Goal: Task Accomplishment & Management: Complete application form

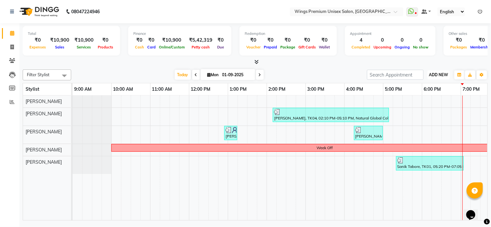
click at [436, 75] on span "ADD NEW" at bounding box center [438, 74] width 19 height 5
click at [424, 92] on link "Add Invoice" at bounding box center [424, 95] width 51 height 8
select select "service"
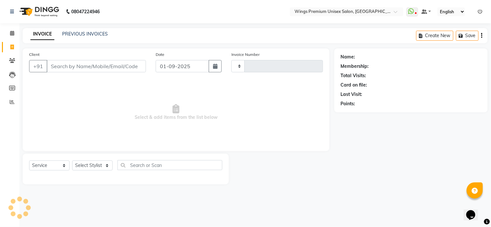
type input "1228"
select select "674"
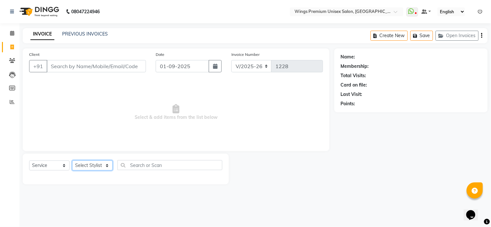
click at [81, 164] on select "Select Stylist [PERSON_NAME] [PERSON_NAME] Front Desk [PERSON_NAME] Shruti Pand…" at bounding box center [92, 166] width 40 height 10
select select "9977"
click at [72, 161] on select "Select Stylist [PERSON_NAME] [PERSON_NAME] Front Desk [PERSON_NAME] Shruti Pand…" at bounding box center [92, 166] width 40 height 10
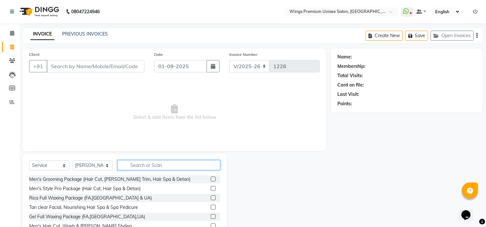
click at [173, 166] on input "text" at bounding box center [168, 165] width 103 height 10
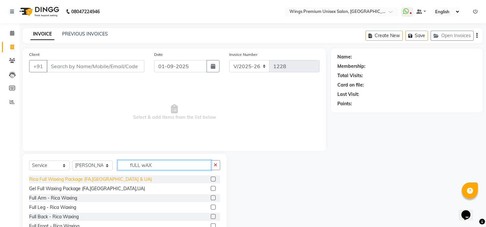
type input "fULL wAX"
click at [56, 181] on div "Rica Full Waxing Package (FA,[GEOGRAPHIC_DATA] & UA)" at bounding box center [90, 179] width 123 height 7
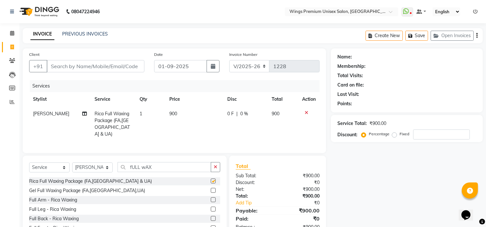
checkbox input "false"
click at [97, 166] on select "Select Stylist [PERSON_NAME] [PERSON_NAME] Front Desk [PERSON_NAME] Shruti Pand…" at bounding box center [92, 168] width 40 height 10
select select "88889"
click at [72, 163] on select "Select Stylist [PERSON_NAME] [PERSON_NAME] Front Desk [PERSON_NAME] Shruti Pand…" at bounding box center [92, 168] width 40 height 10
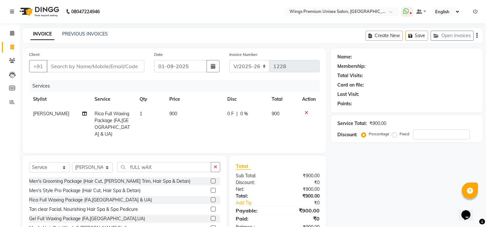
click at [176, 159] on div "Select Service Product Membership Package Voucher Prepaid Gift Card Select Styl…" at bounding box center [125, 203] width 204 height 95
click at [173, 166] on input "fULL wAX" at bounding box center [163, 167] width 93 height 10
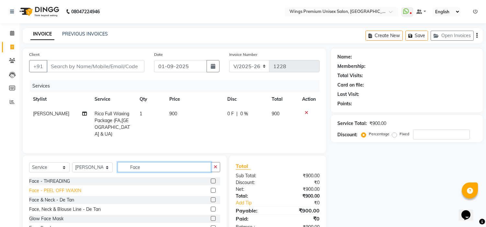
type input "Face"
click at [73, 188] on div "Face - PEEL OFF WAXIN" at bounding box center [55, 191] width 52 height 7
checkbox input "false"
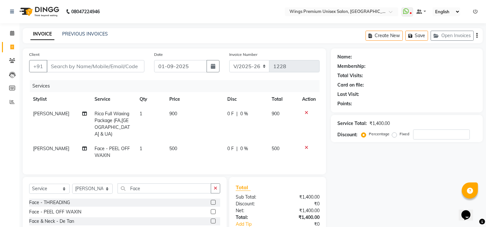
drag, startPoint x: 156, startPoint y: 193, endPoint x: 161, endPoint y: 190, distance: 6.5
click at [161, 190] on div "Select Service Product Membership Package Voucher Prepaid Gift Card Select Styl…" at bounding box center [124, 191] width 191 height 15
click at [161, 190] on input "Face" at bounding box center [163, 189] width 93 height 10
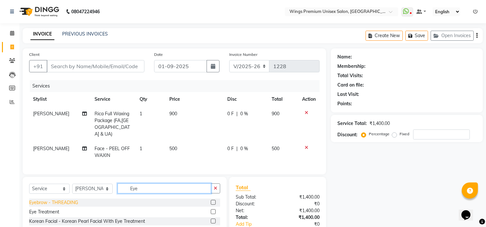
type input "Eye"
click at [61, 202] on div "Eyebrow - THREADING" at bounding box center [53, 203] width 49 height 7
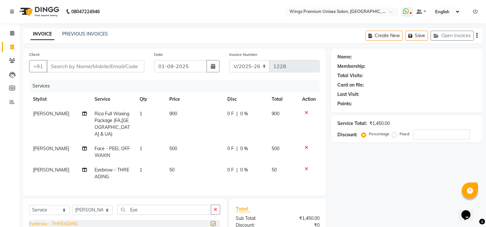
checkbox input "false"
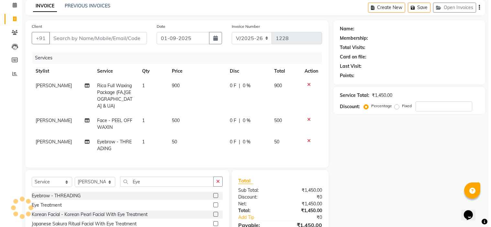
scroll to position [28, 0]
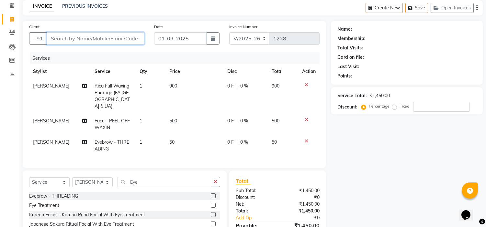
click at [126, 40] on input "Client" at bounding box center [96, 38] width 98 height 12
type input "8"
type input "0"
type input "8600785178"
click at [126, 40] on span "Add Client" at bounding box center [128, 38] width 26 height 6
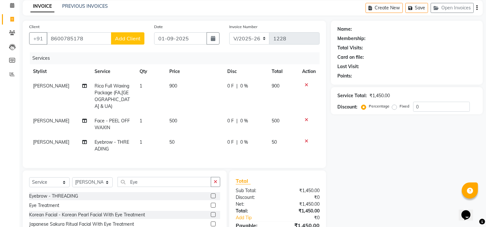
select select "22"
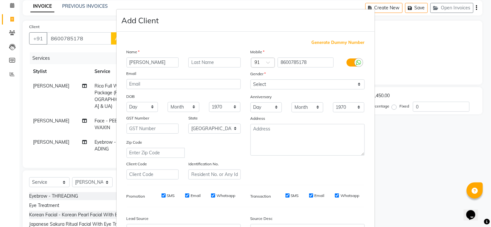
type input "[PERSON_NAME]"
type input "Kanade"
click at [287, 85] on select "Select [DEMOGRAPHIC_DATA] [DEMOGRAPHIC_DATA] Other Prefer Not To Say" at bounding box center [307, 85] width 114 height 10
select select "[DEMOGRAPHIC_DATA]"
click at [250, 80] on select "Select [DEMOGRAPHIC_DATA] [DEMOGRAPHIC_DATA] Other Prefer Not To Say" at bounding box center [307, 85] width 114 height 10
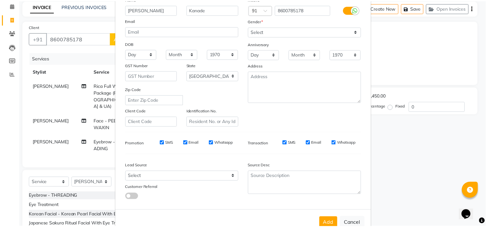
scroll to position [69, 0]
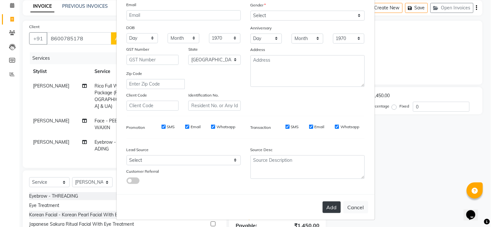
click at [334, 204] on button "Add" at bounding box center [332, 208] width 18 height 12
type input "86******78"
select select
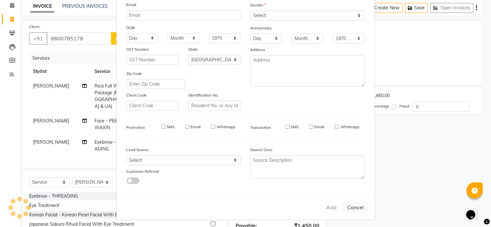
select select "null"
select select
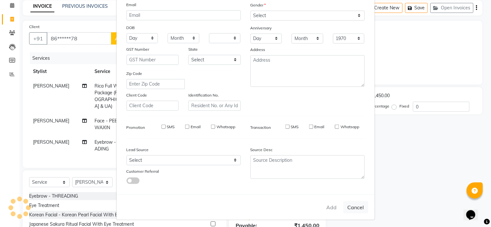
checkbox input "false"
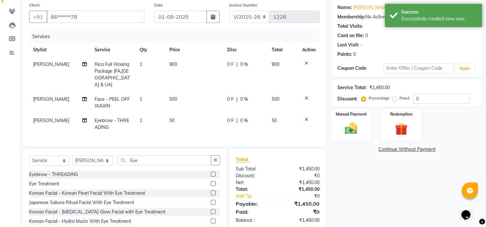
scroll to position [66, 0]
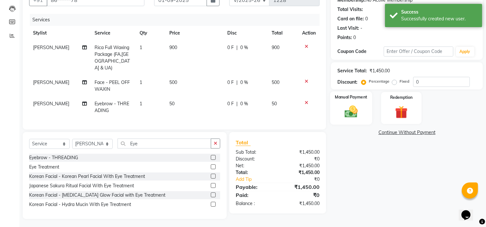
click at [351, 115] on img at bounding box center [350, 111] width 21 height 15
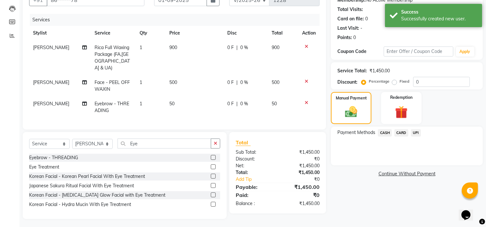
click at [412, 131] on span "UPI" at bounding box center [415, 132] width 10 height 7
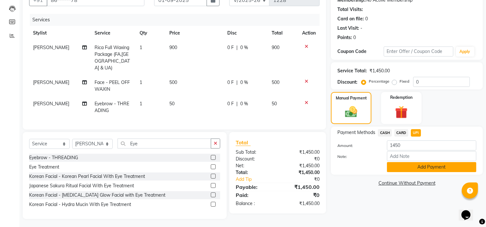
click at [421, 170] on button "Add Payment" at bounding box center [431, 167] width 89 height 10
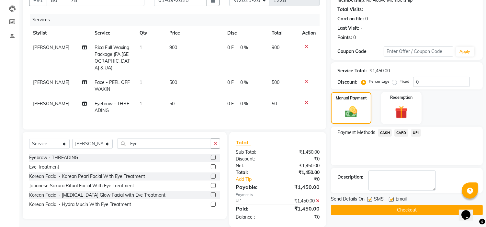
scroll to position [74, 0]
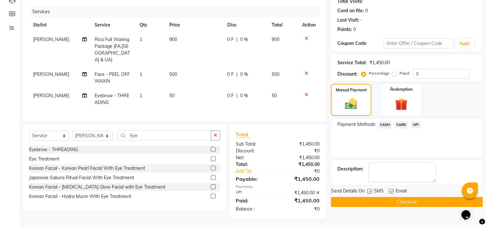
click at [348, 219] on main "INVOICE PREVIOUS INVOICES Create New Save Open Invoices Client +91 86******78 D…" at bounding box center [252, 91] width 466 height 275
click at [351, 205] on button "Checkout" at bounding box center [407, 202] width 152 height 10
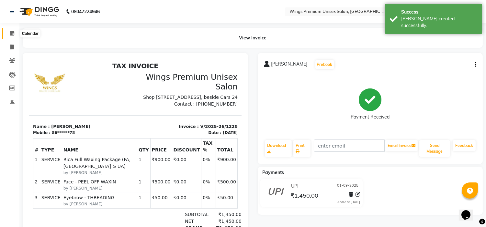
click at [13, 32] on icon at bounding box center [12, 33] width 4 height 5
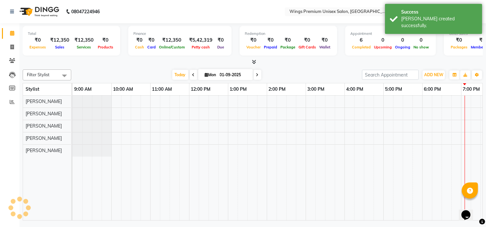
click at [13, 32] on icon at bounding box center [12, 33] width 4 height 5
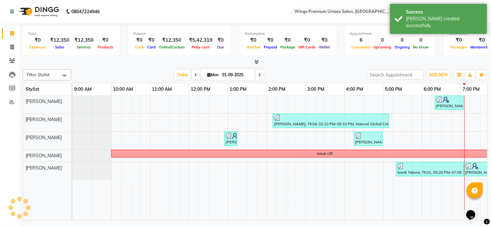
scroll to position [0, 90]
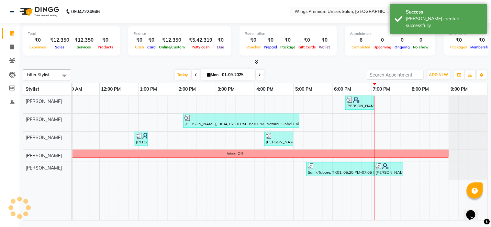
click at [13, 32] on icon at bounding box center [12, 33] width 4 height 5
click at [175, 73] on span "Today" at bounding box center [183, 75] width 16 height 10
click at [134, 76] on div "[DATE] [DATE]" at bounding box center [218, 75] width 289 height 10
click at [147, 67] on div "Filter Stylist Select All [PERSON_NAME] [PERSON_NAME] [PERSON_NAME] Shruti Pand…" at bounding box center [255, 144] width 465 height 154
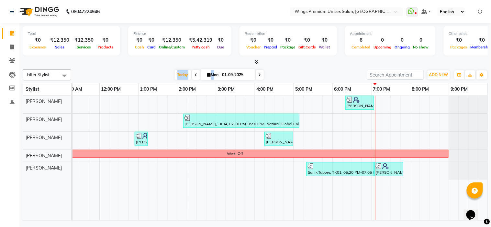
click at [147, 67] on div "Filter Stylist Select All [PERSON_NAME] [PERSON_NAME] [PERSON_NAME] Shruti Pand…" at bounding box center [255, 144] width 465 height 154
click at [136, 67] on div "Filter Stylist Select All [PERSON_NAME] [PERSON_NAME] [PERSON_NAME] Shruti Pand…" at bounding box center [255, 144] width 465 height 154
click at [428, 73] on button "ADD NEW Toggle Dropdown" at bounding box center [438, 75] width 22 height 9
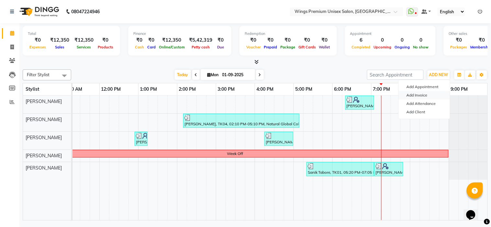
click at [409, 95] on link "Add Invoice" at bounding box center [424, 95] width 51 height 8
select select "service"
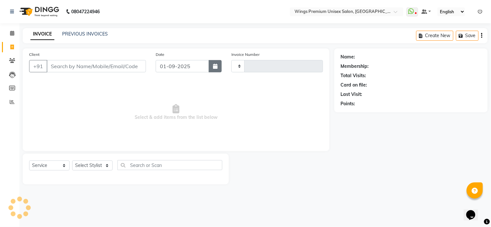
type input "1229"
select select "674"
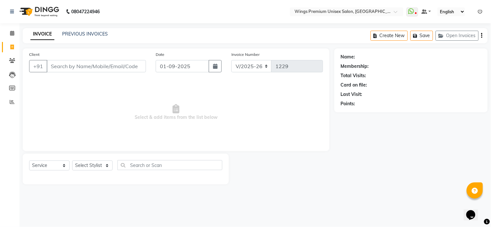
click at [141, 67] on input "Client" at bounding box center [96, 66] width 99 height 12
type input "62******10"
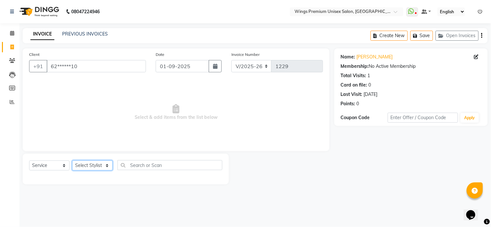
click at [94, 167] on select "Select Stylist [PERSON_NAME] [PERSON_NAME] Front Desk [PERSON_NAME] Shruti Pand…" at bounding box center [92, 166] width 40 height 10
select select "88889"
click at [72, 161] on select "Select Stylist [PERSON_NAME] [PERSON_NAME] Front Desk [PERSON_NAME] Shruti Pand…" at bounding box center [92, 166] width 40 height 10
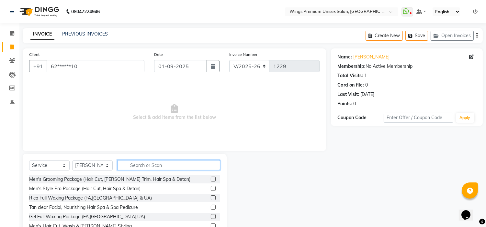
click at [142, 165] on input "text" at bounding box center [168, 165] width 103 height 10
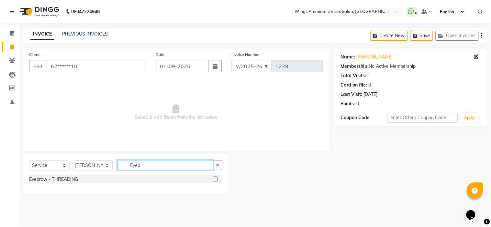
type input "Eyeb"
click at [67, 174] on div "Select Service Product Membership Package Voucher Prepaid Gift Card Select Styl…" at bounding box center [125, 167] width 193 height 15
click at [64, 179] on div "Eyebrow - THREADING" at bounding box center [53, 179] width 49 height 7
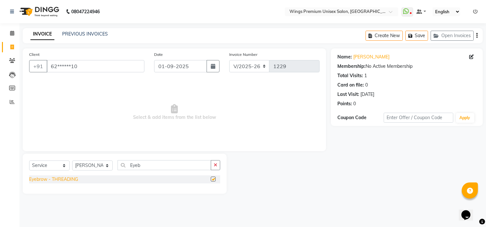
checkbox input "false"
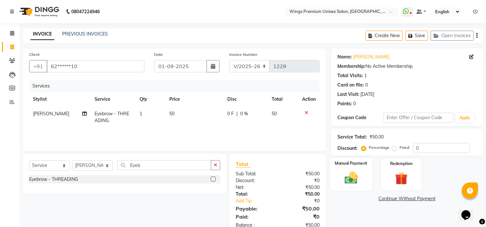
click at [356, 174] on img at bounding box center [350, 178] width 21 height 15
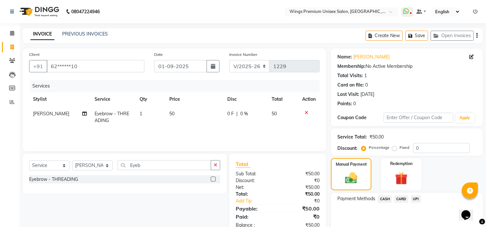
click at [415, 197] on span "UPI" at bounding box center [415, 199] width 10 height 7
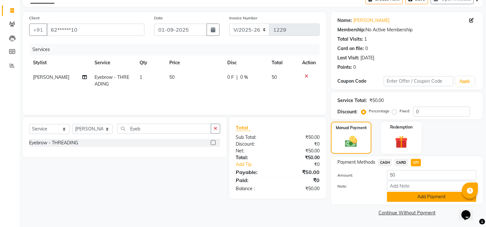
click at [433, 194] on button "Add Payment" at bounding box center [431, 197] width 89 height 10
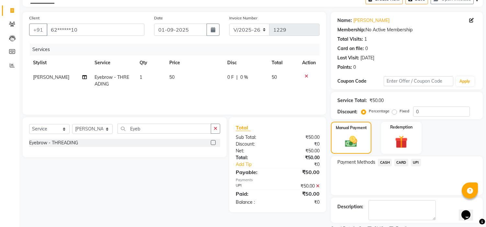
scroll to position [63, 0]
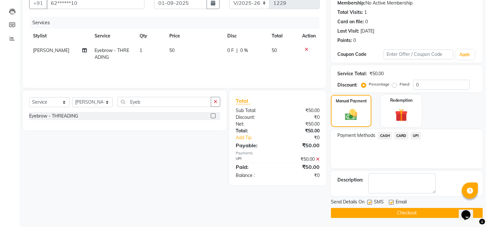
click at [410, 207] on div "Send Details On SMS Email Checkout" at bounding box center [407, 208] width 152 height 19
click at [405, 215] on button "Checkout" at bounding box center [407, 213] width 152 height 10
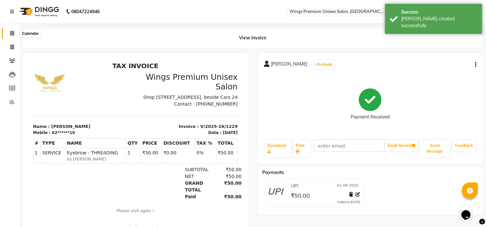
click at [14, 34] on icon at bounding box center [12, 33] width 4 height 5
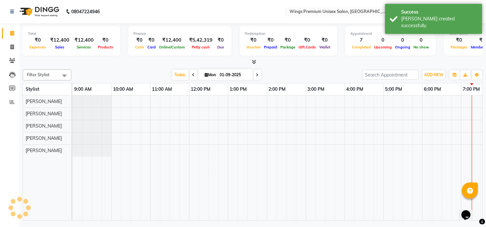
click at [14, 34] on icon at bounding box center [12, 33] width 4 height 5
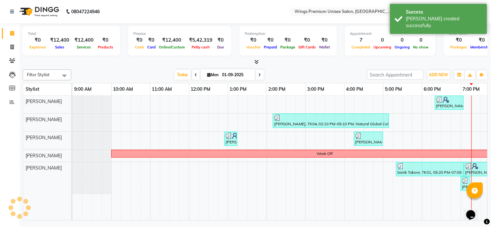
click at [14, 34] on icon at bounding box center [12, 33] width 4 height 5
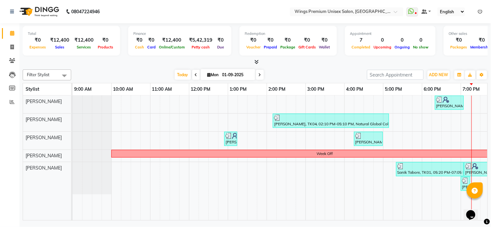
click at [14, 34] on icon at bounding box center [12, 33] width 4 height 5
click at [180, 71] on span "Today" at bounding box center [183, 75] width 16 height 10
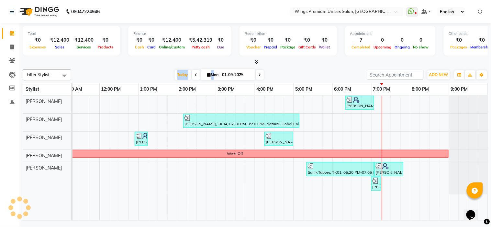
scroll to position [0, 90]
click at [166, 70] on div "Filter Stylist Select All [PERSON_NAME] [PERSON_NAME] [PERSON_NAME] Shruti Pand…" at bounding box center [255, 75] width 465 height 11
click at [178, 73] on span "Today" at bounding box center [183, 75] width 16 height 10
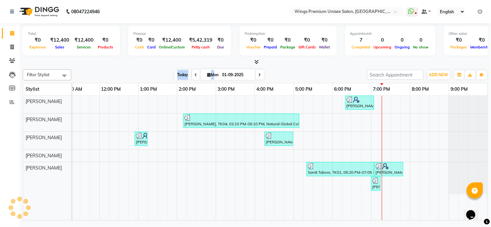
click at [178, 73] on span "Today" at bounding box center [183, 75] width 16 height 10
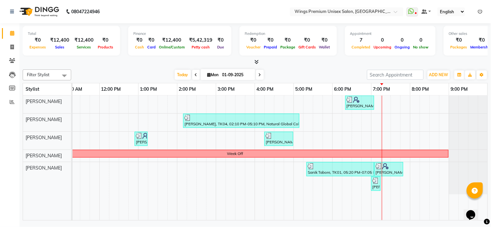
click at [293, 65] on div at bounding box center [255, 62] width 465 height 7
click at [15, 50] on span at bounding box center [11, 47] width 11 height 7
select select "service"
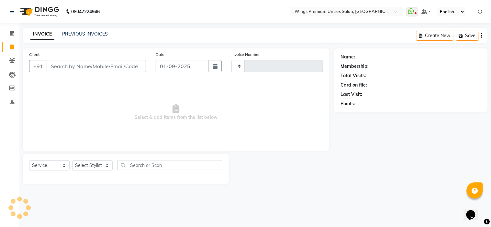
click at [66, 63] on input "Client" at bounding box center [96, 66] width 99 height 12
type input "98"
type input "1230"
select select "674"
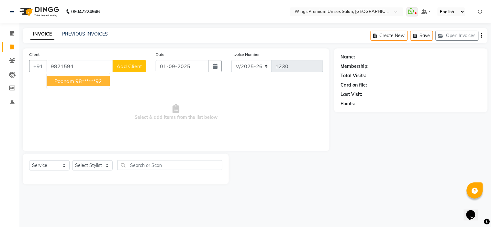
click at [98, 79] on ngb-highlight "98******92" at bounding box center [88, 81] width 27 height 6
type input "98******92"
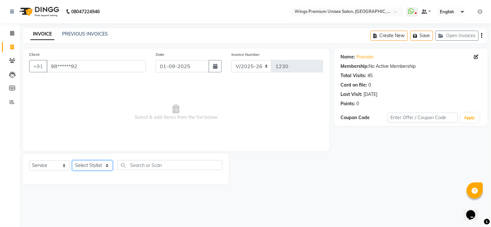
click at [106, 166] on select "Select Stylist [PERSON_NAME] [PERSON_NAME] Front Desk [PERSON_NAME] Shruti Pand…" at bounding box center [92, 166] width 40 height 10
select select "72458"
click at [72, 161] on select "Select Stylist [PERSON_NAME] [PERSON_NAME] Front Desk [PERSON_NAME] Shruti Pand…" at bounding box center [92, 166] width 40 height 10
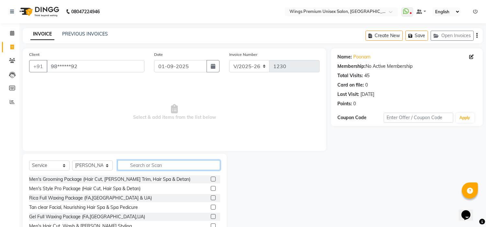
click at [143, 167] on input "text" at bounding box center [168, 165] width 103 height 10
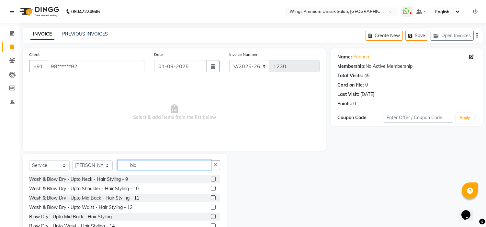
type input "blo"
click at [211, 199] on label at bounding box center [213, 198] width 5 height 5
click at [211, 199] on input "checkbox" at bounding box center [213, 198] width 4 height 4
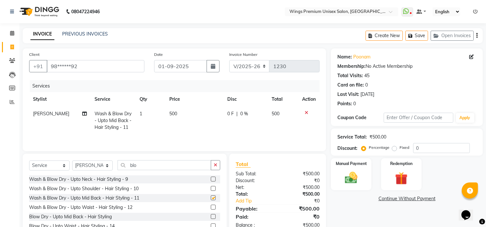
checkbox input "false"
click at [349, 177] on img at bounding box center [350, 178] width 21 height 15
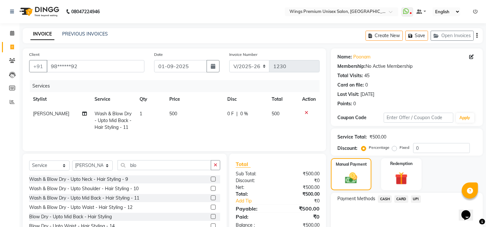
click at [412, 201] on span "UPI" at bounding box center [415, 199] width 10 height 7
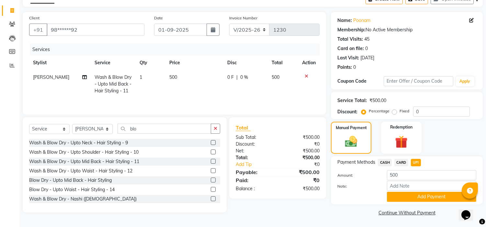
drag, startPoint x: 412, startPoint y: 201, endPoint x: 473, endPoint y: 145, distance: 82.8
click at [473, 145] on div "Manual Payment Redemption" at bounding box center [406, 138] width 161 height 32
click at [425, 201] on button "Add Payment" at bounding box center [431, 197] width 89 height 10
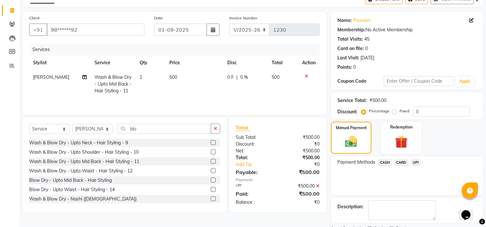
scroll to position [63, 0]
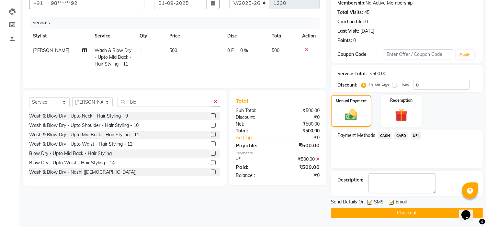
click at [425, 209] on button "Checkout" at bounding box center [407, 213] width 152 height 10
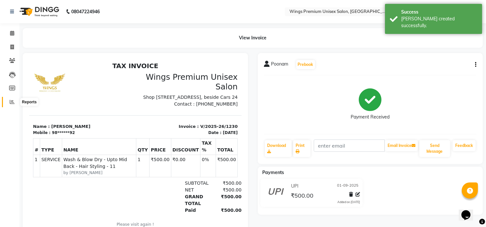
click at [11, 100] on icon at bounding box center [12, 102] width 5 height 5
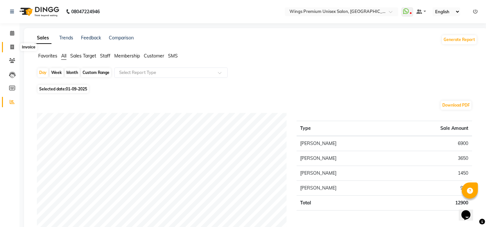
click at [11, 48] on icon at bounding box center [12, 47] width 4 height 5
select select "service"
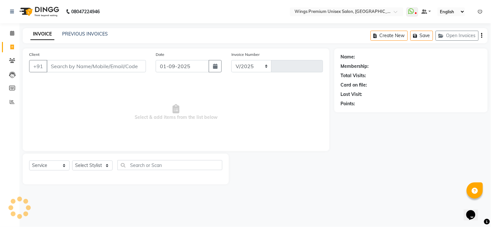
select select "674"
type input "1231"
